Goal: Task Accomplishment & Management: Use online tool/utility

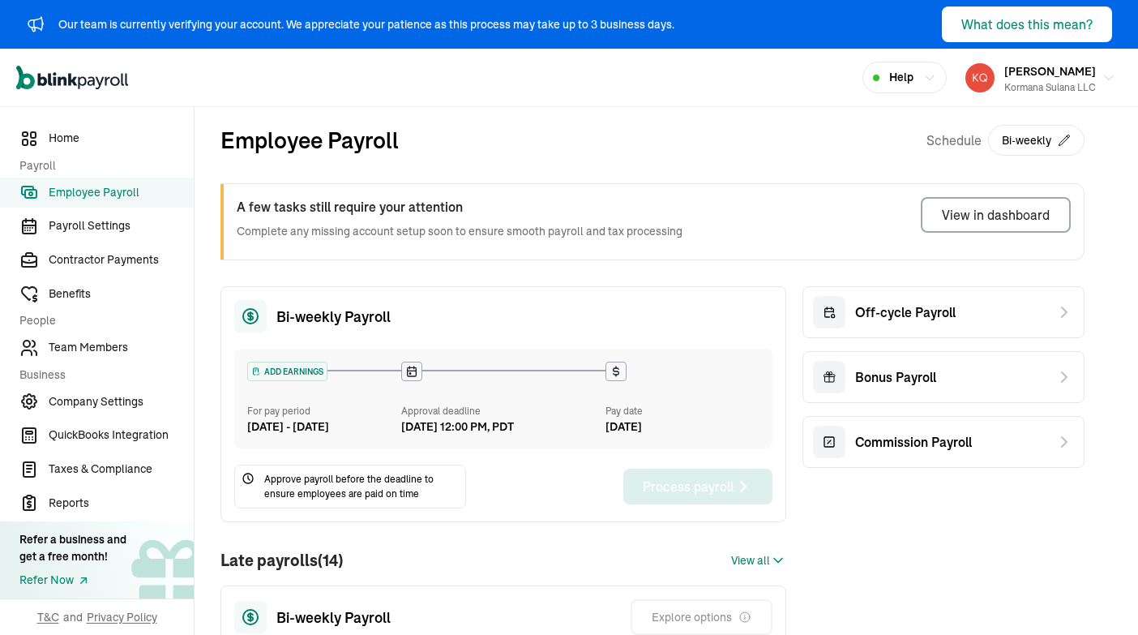
scroll to position [295, 0]
